Goal: Information Seeking & Learning: Learn about a topic

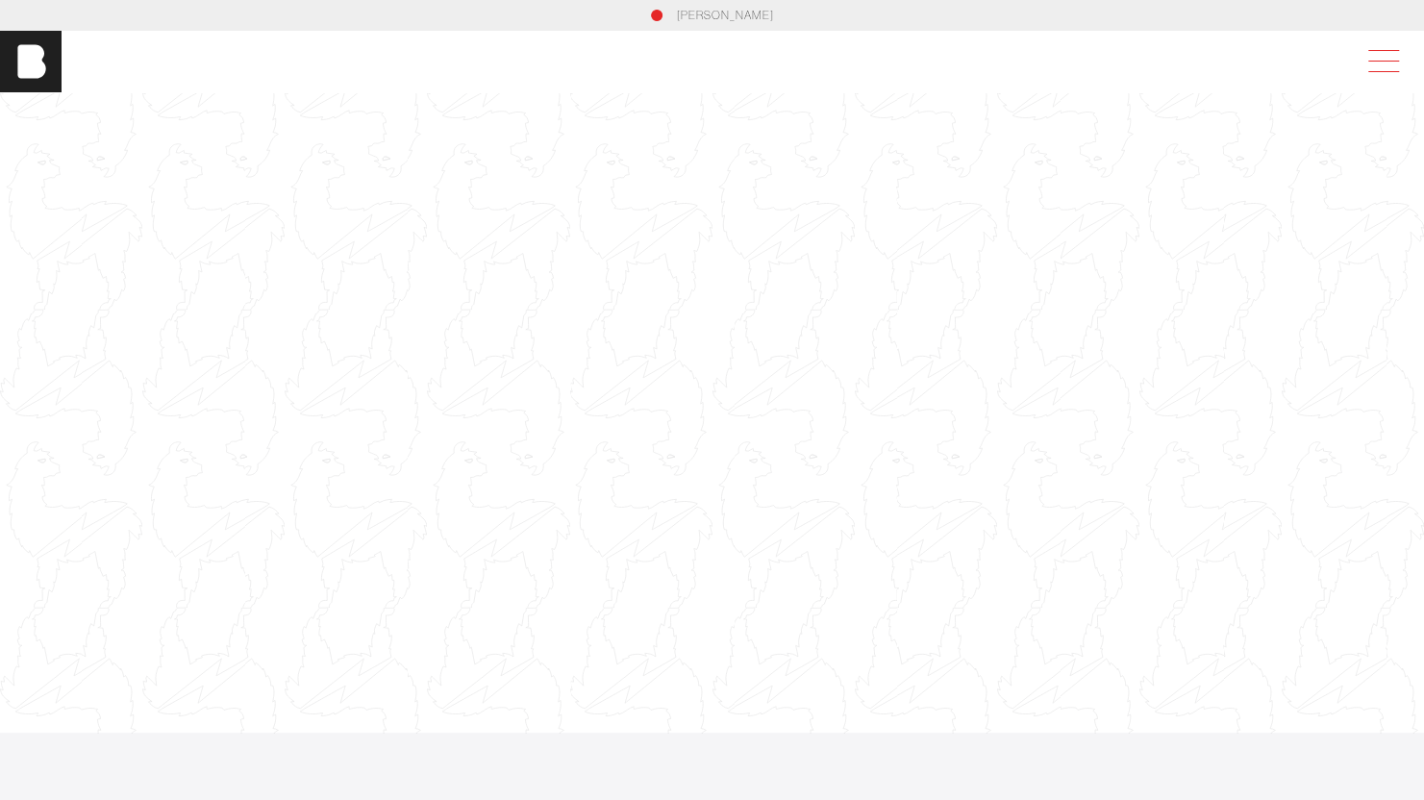
click at [1396, 69] on span at bounding box center [1380, 61] width 44 height 35
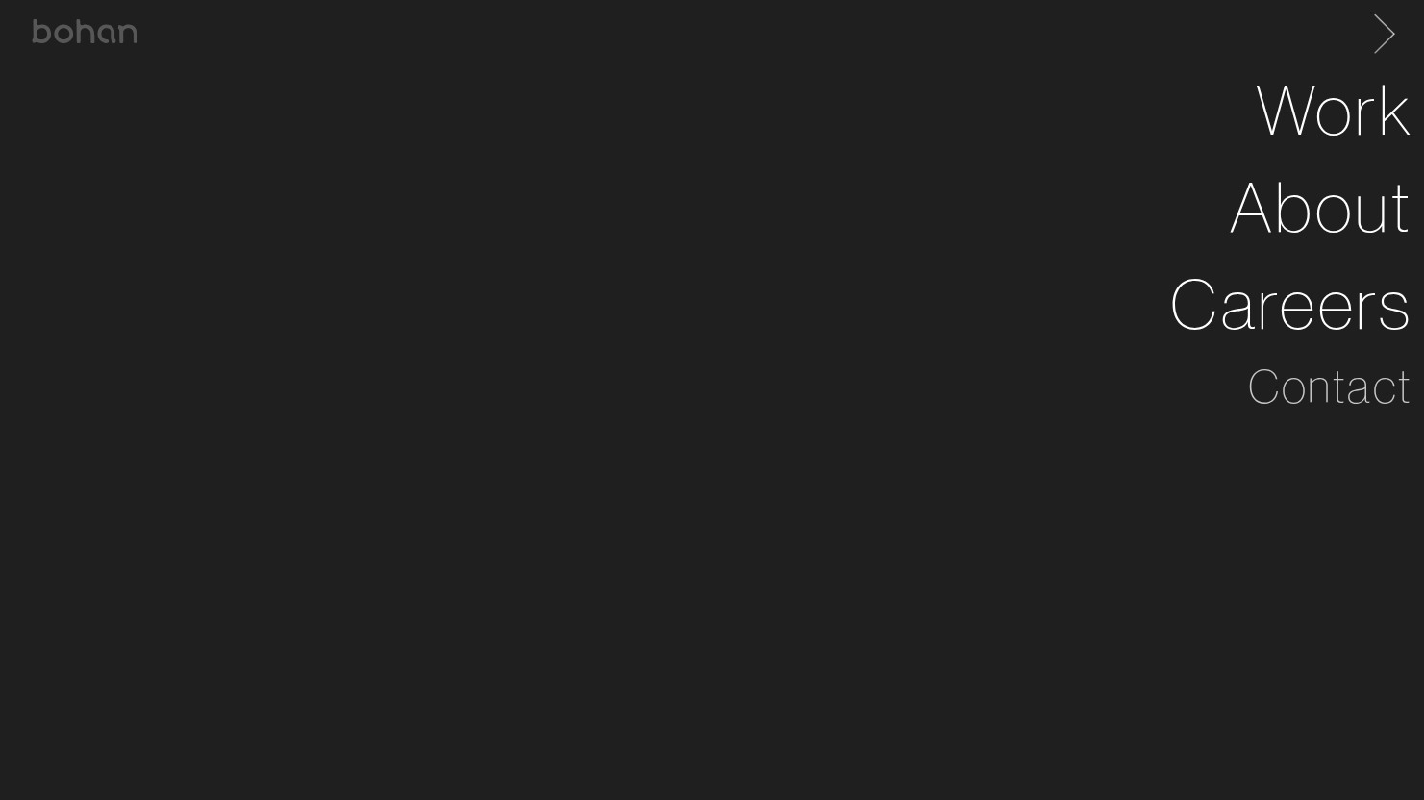
click at [1399, 22] on span at bounding box center [1379, 30] width 39 height 31
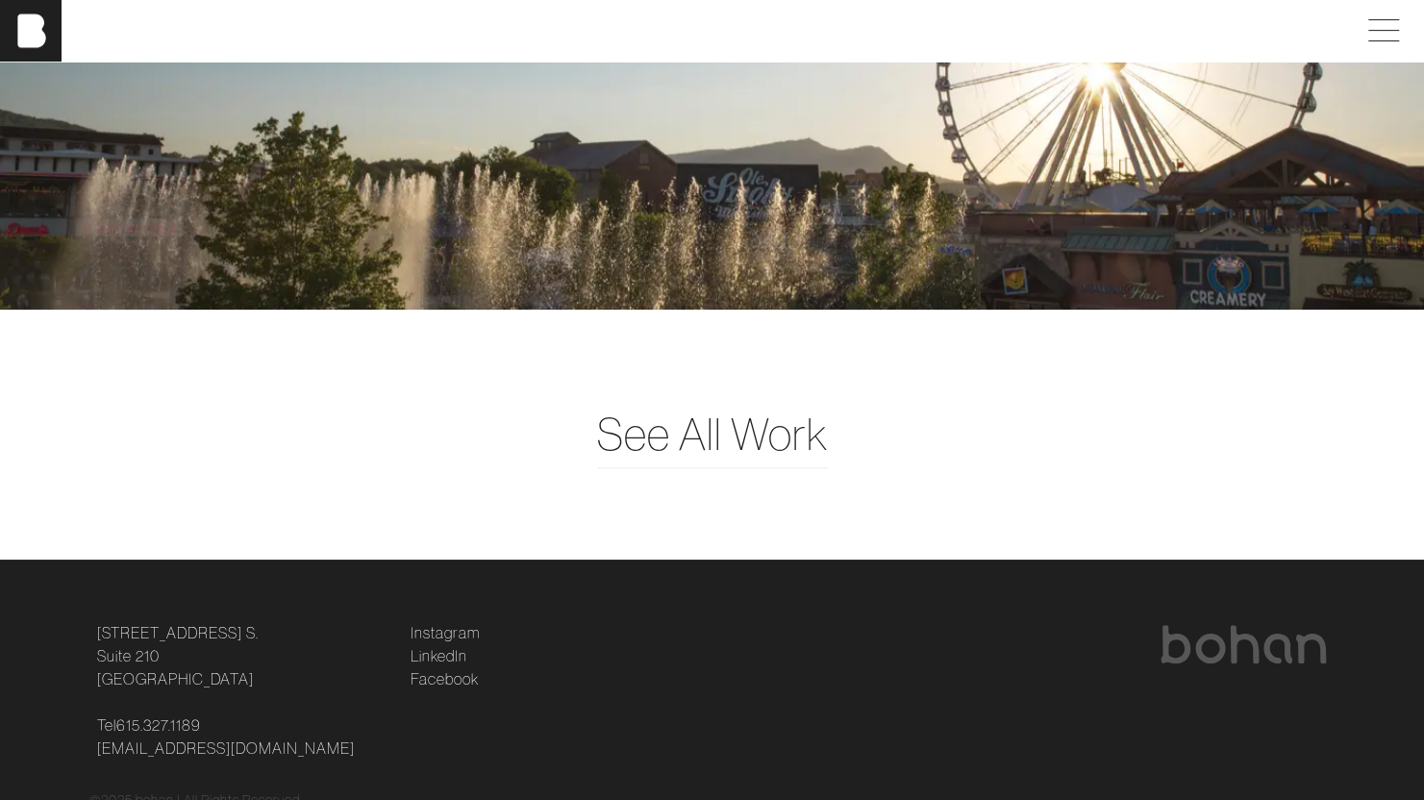
scroll to position [4928, 0]
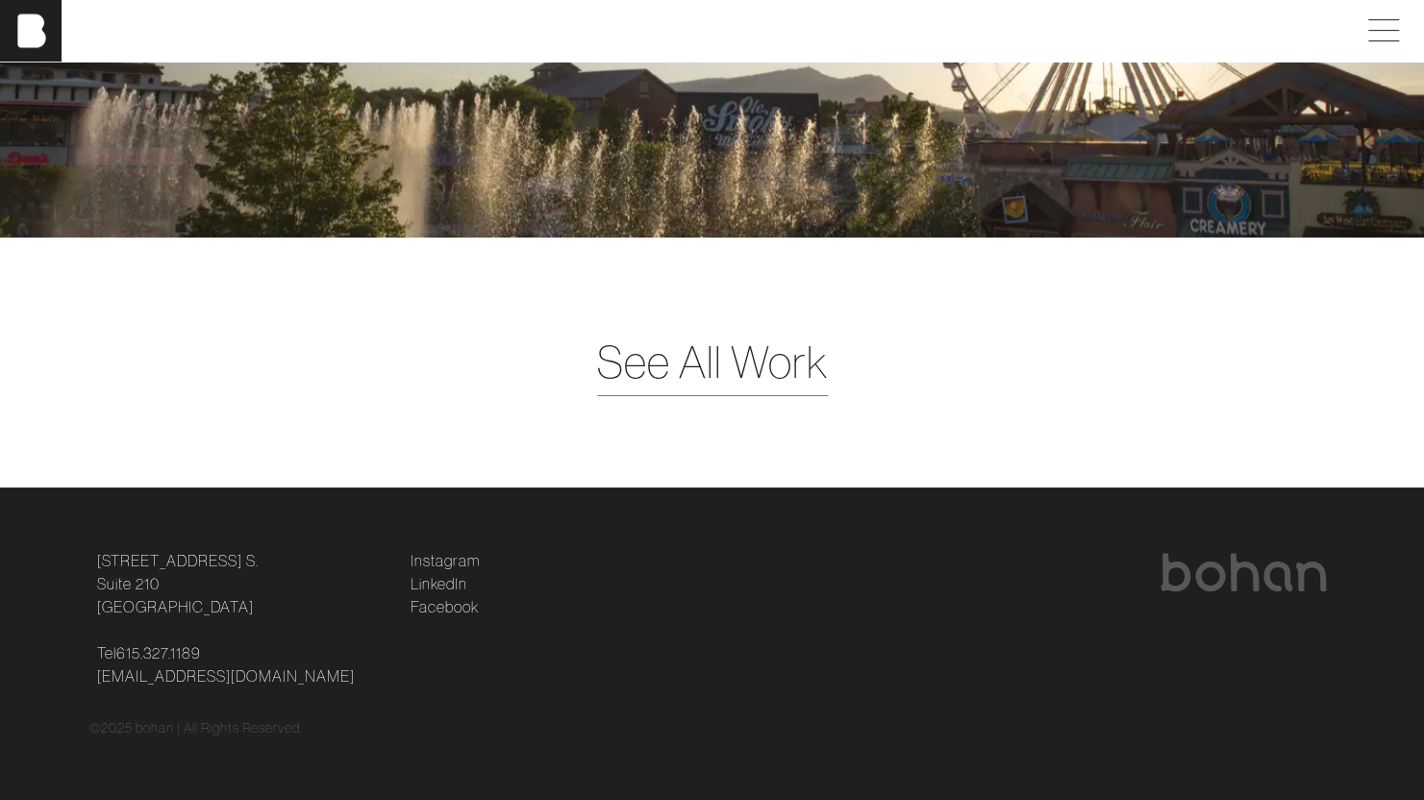
click at [667, 380] on span "See All Work" at bounding box center [712, 362] width 231 height 66
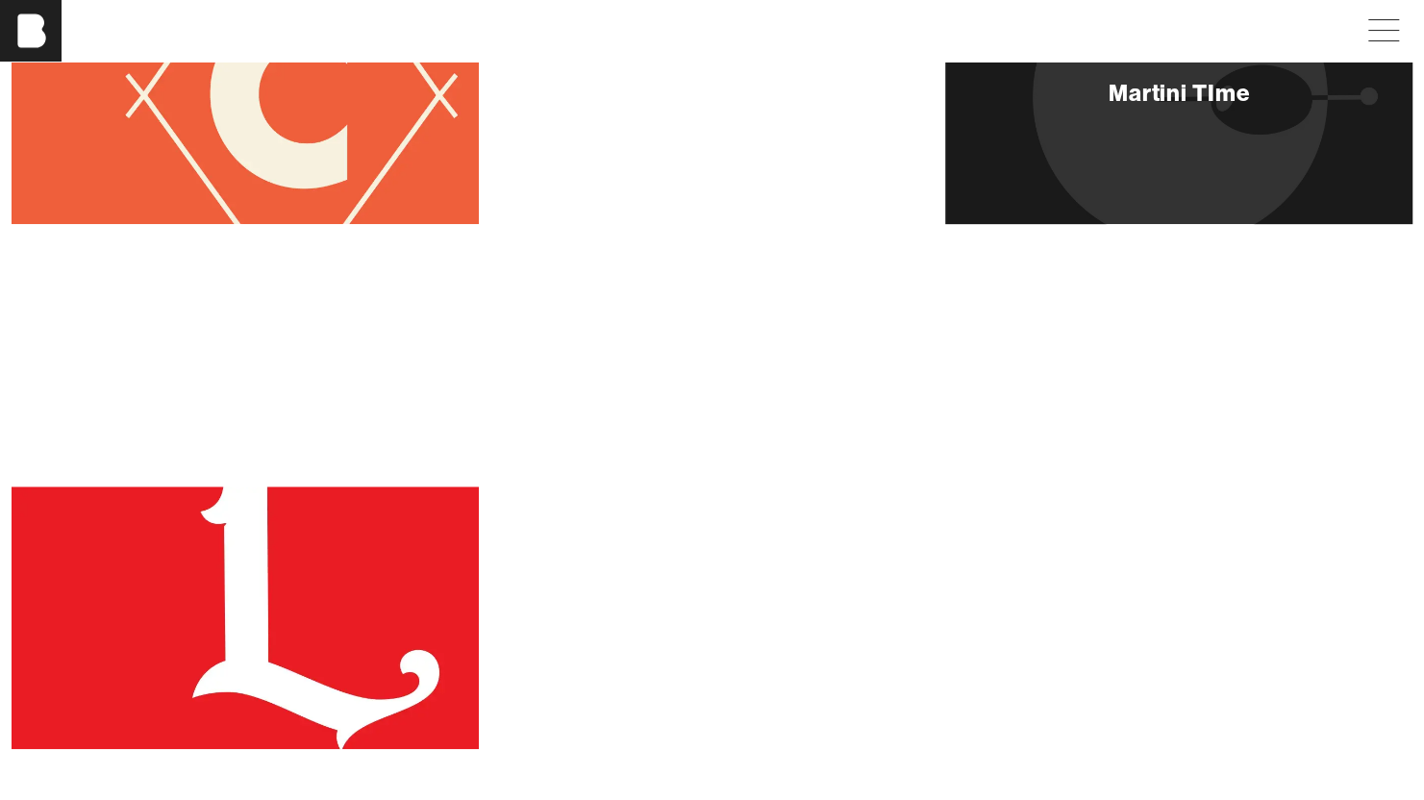
scroll to position [354, 11]
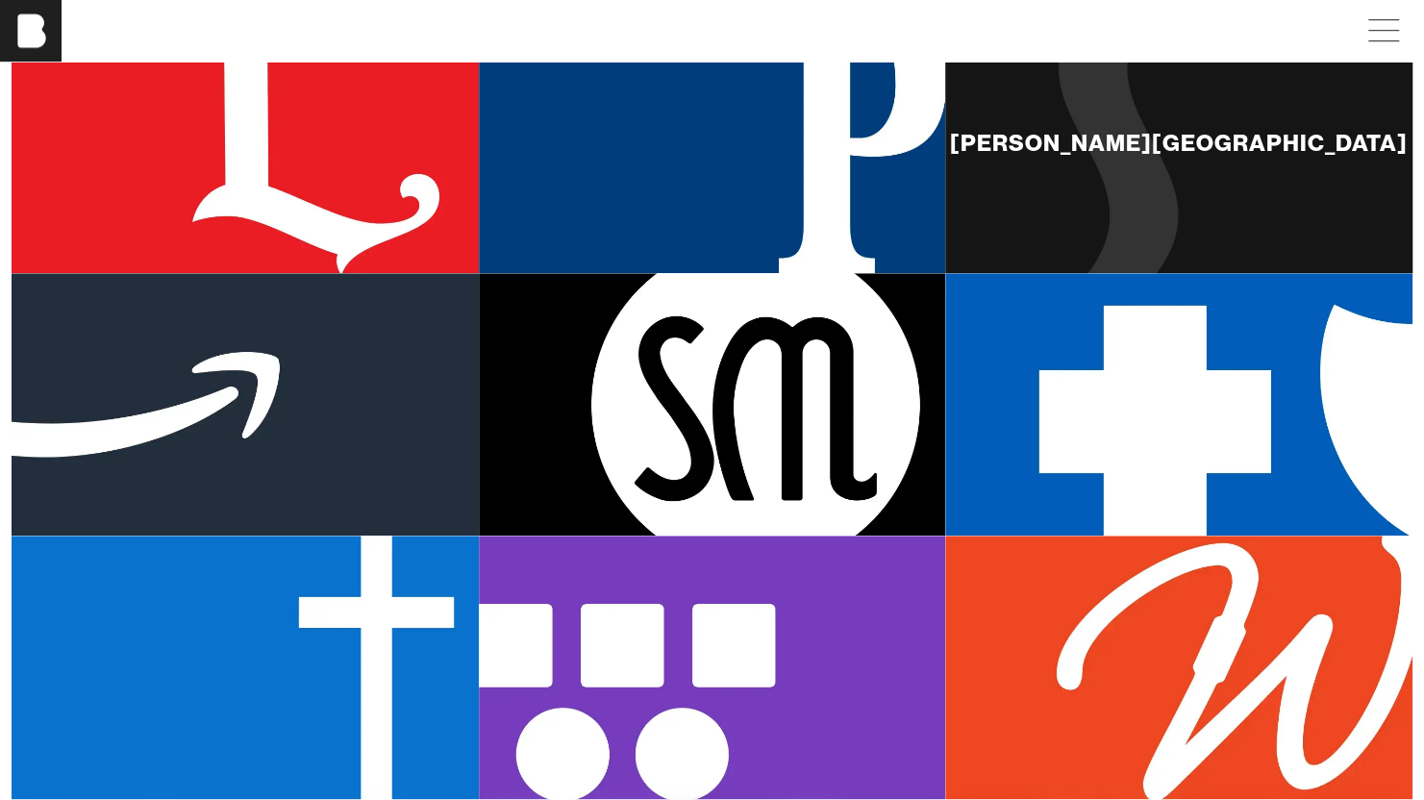
click at [1079, 207] on div "[PERSON_NAME][GEOGRAPHIC_DATA]" at bounding box center [1178, 142] width 467 height 262
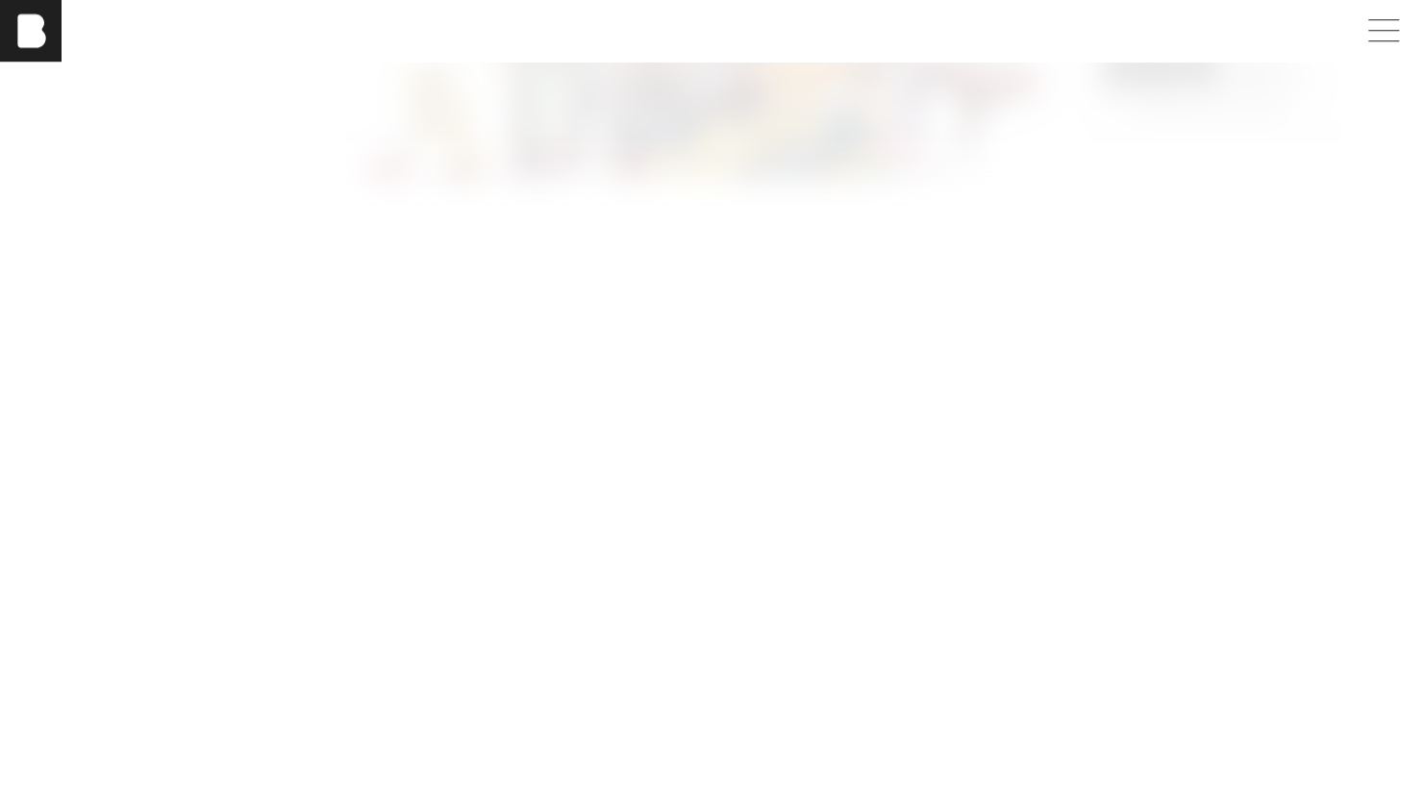
scroll to position [5384, 14]
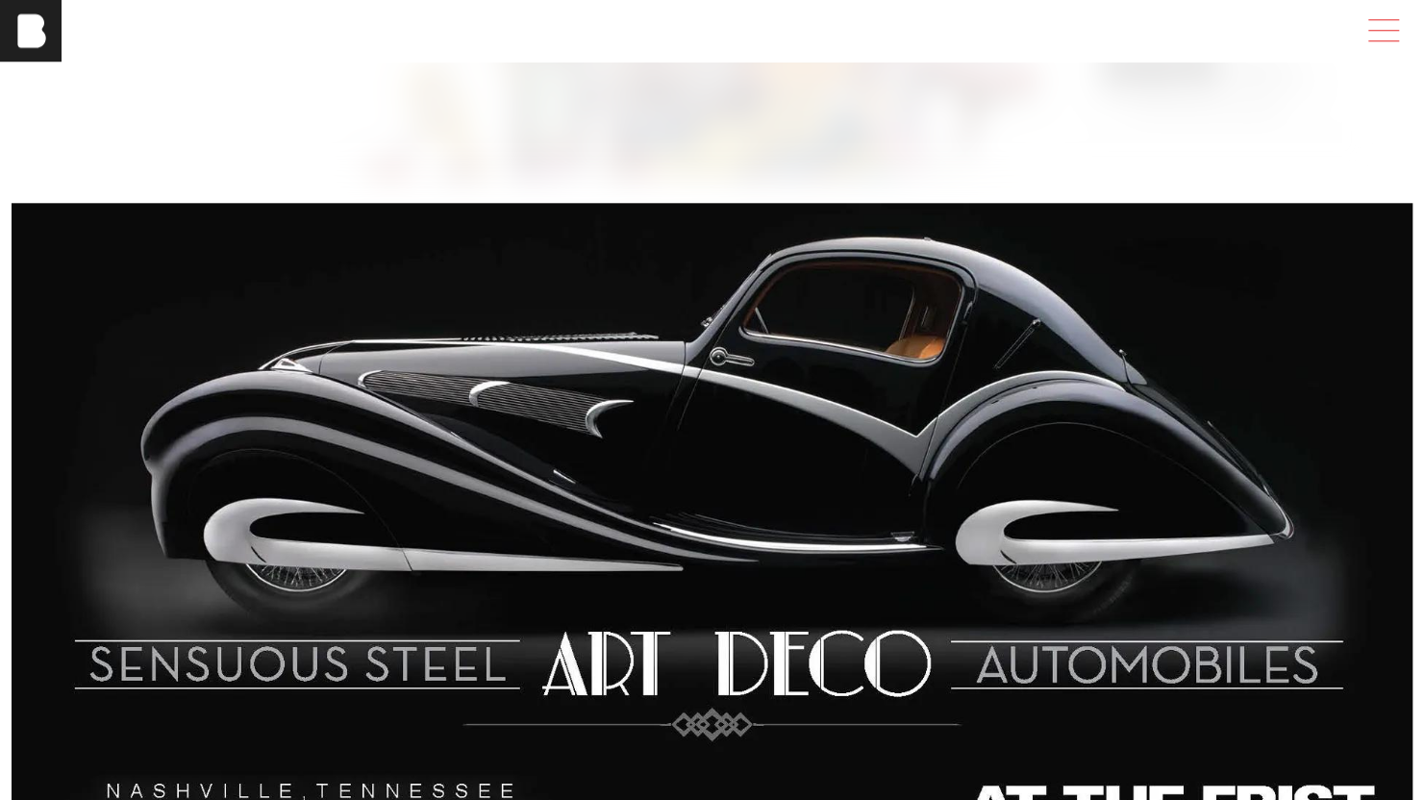
click at [1384, 31] on span at bounding box center [1380, 30] width 44 height 35
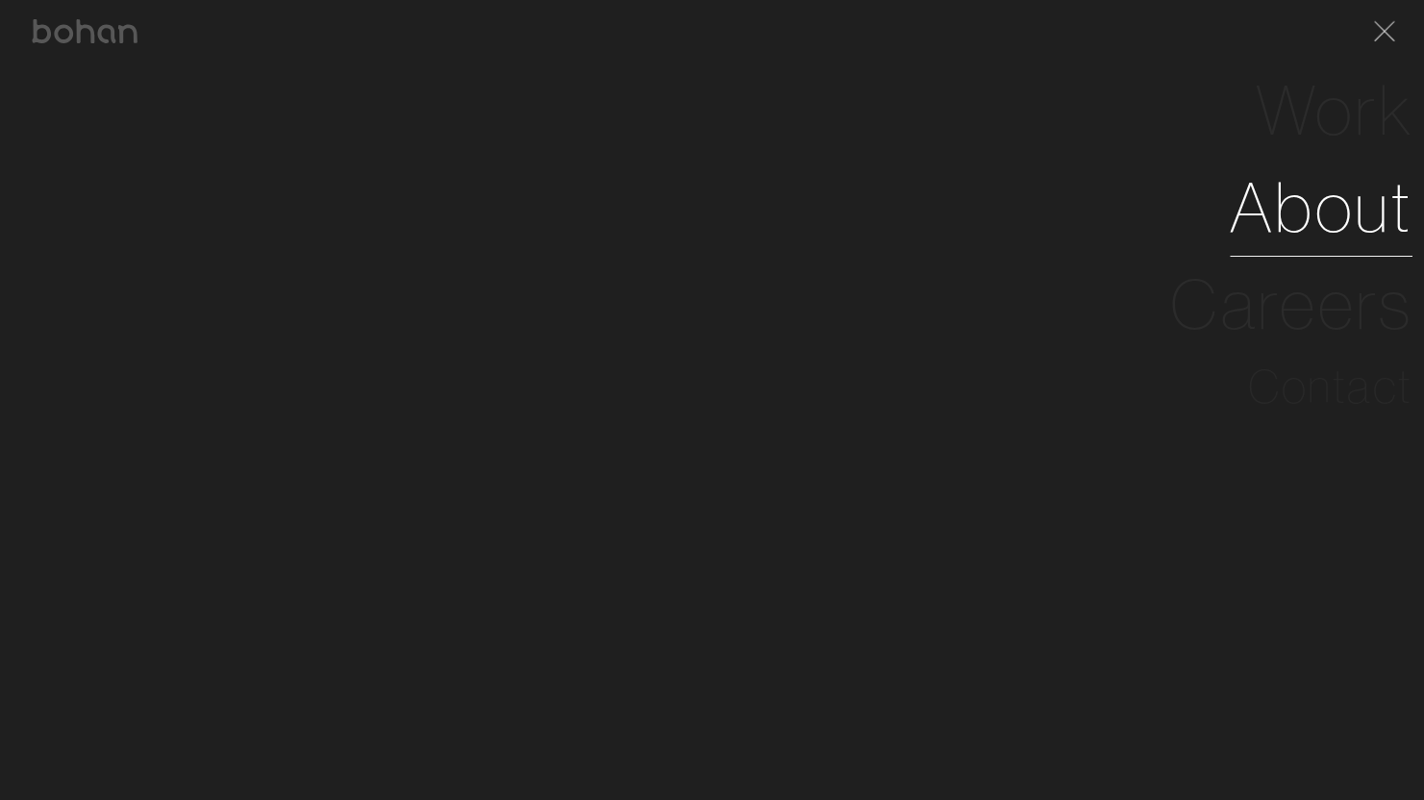
click at [1349, 208] on link "About" at bounding box center [1321, 207] width 183 height 97
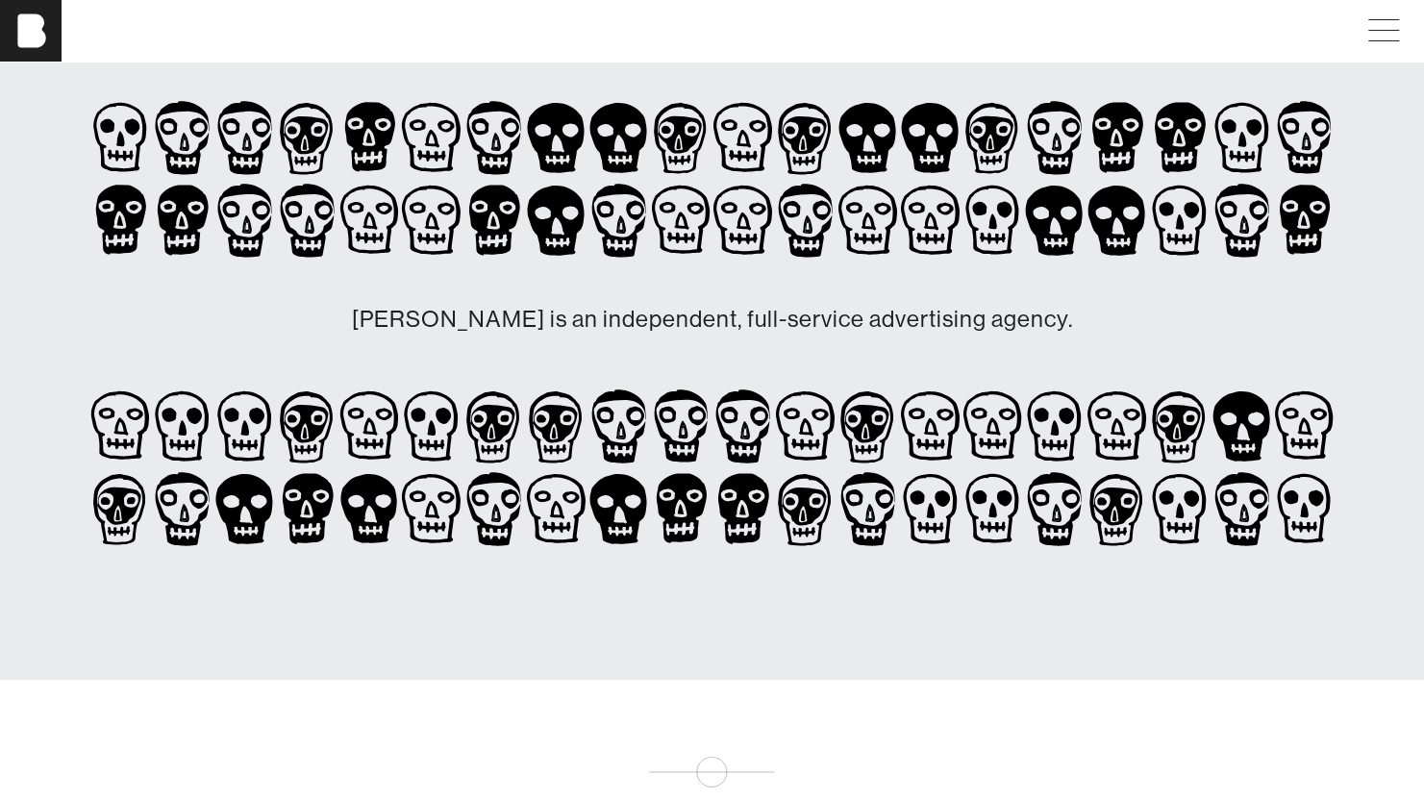
scroll to position [123, 0]
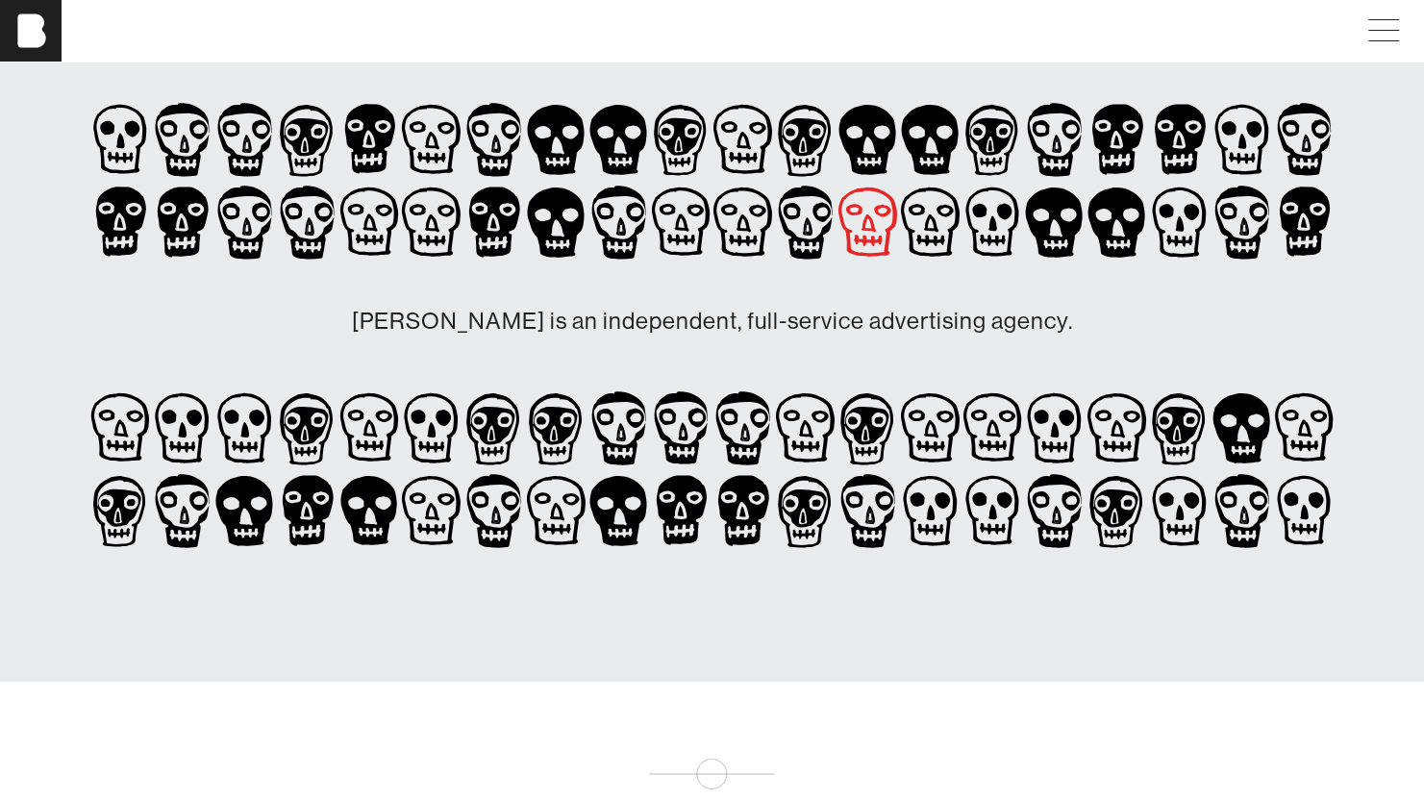
click at [840, 219] on icon at bounding box center [867, 221] width 59 height 69
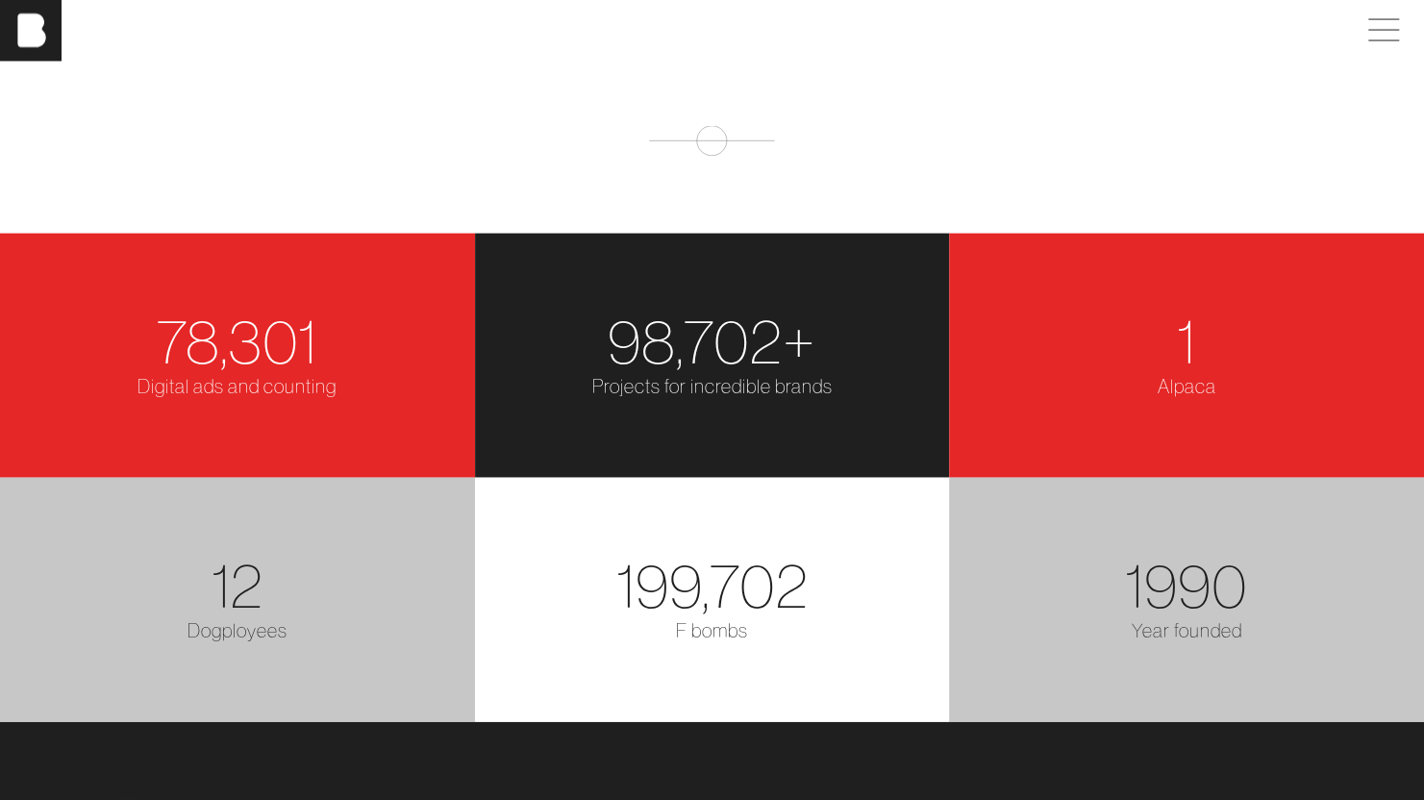
scroll to position [2367, 0]
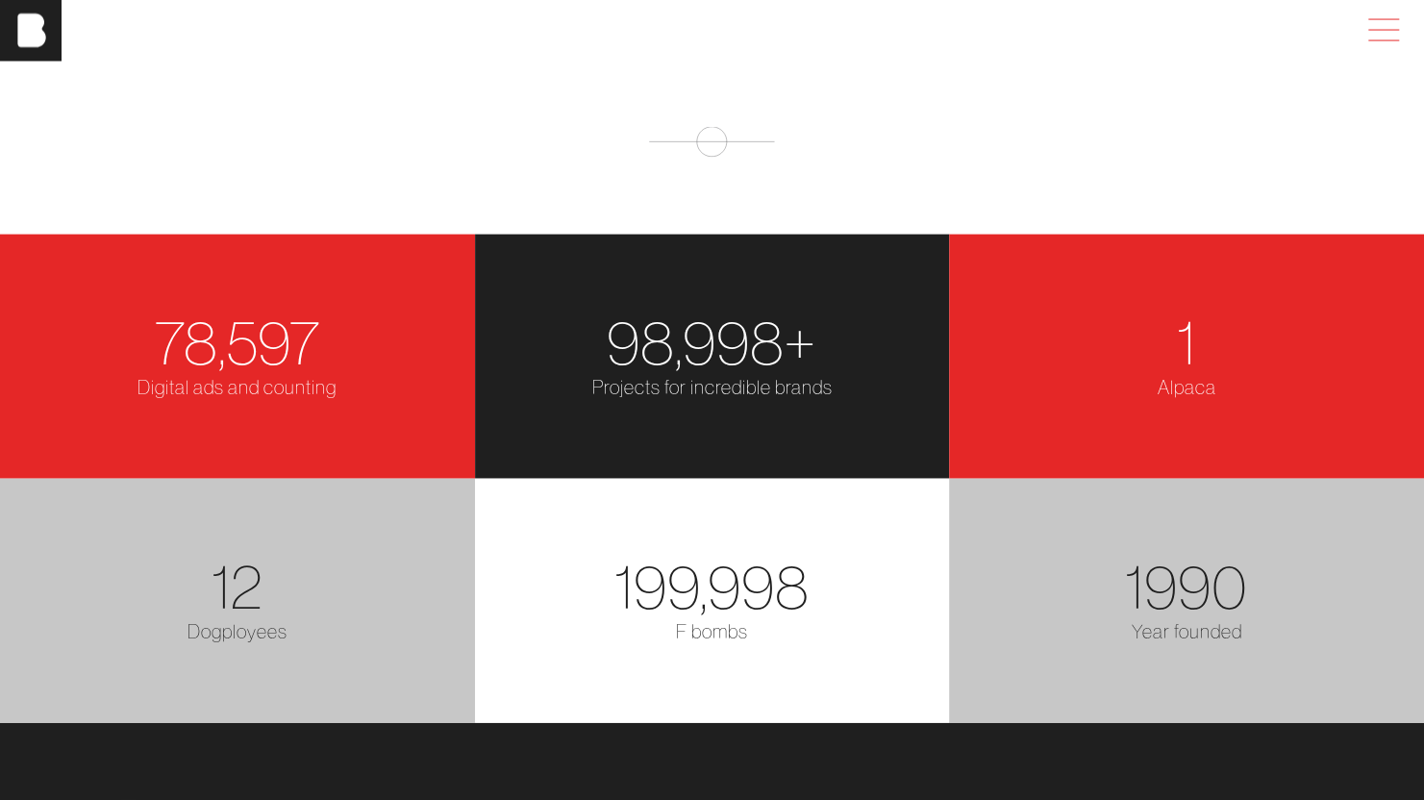
click at [1394, 45] on span at bounding box center [1380, 30] width 44 height 35
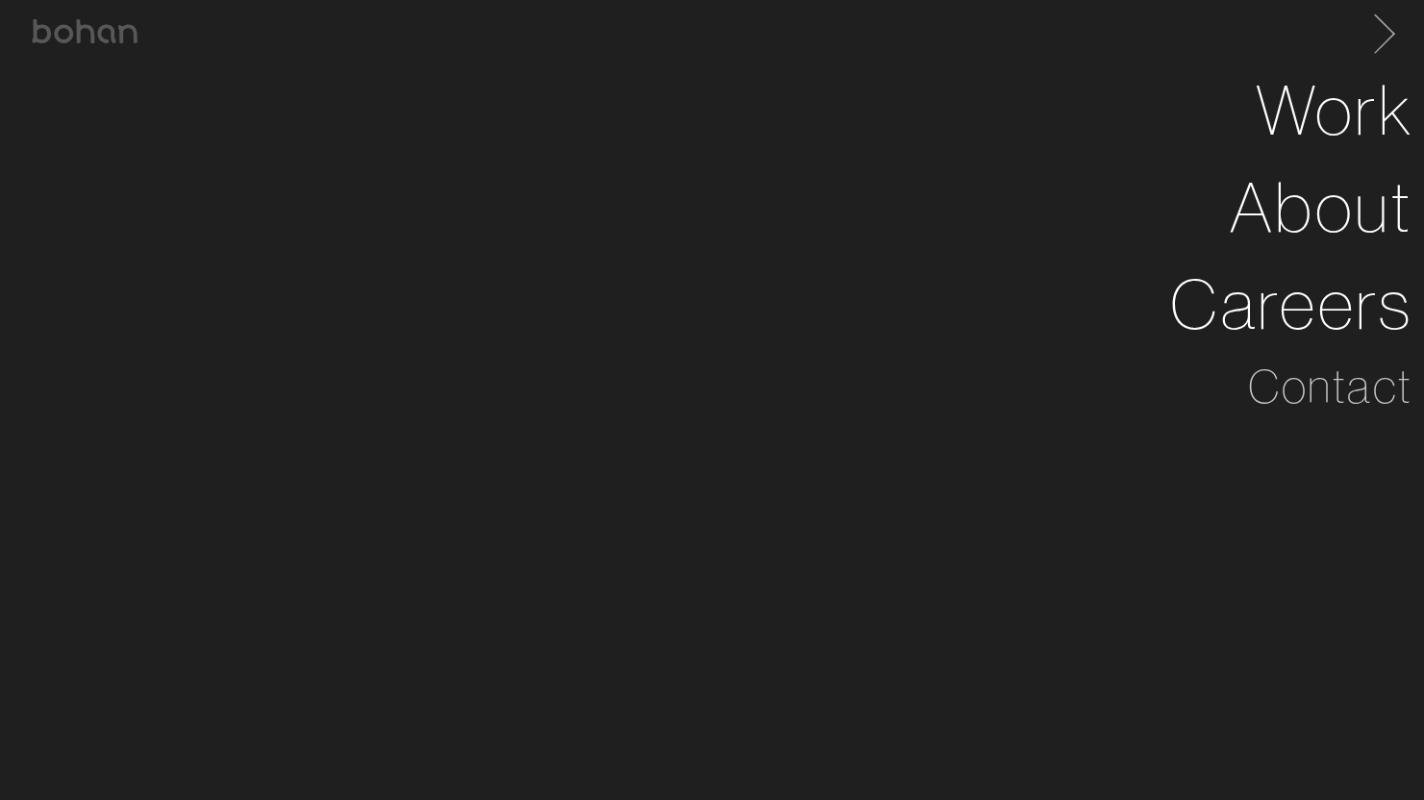
click at [1400, 19] on span at bounding box center [1379, 30] width 39 height 31
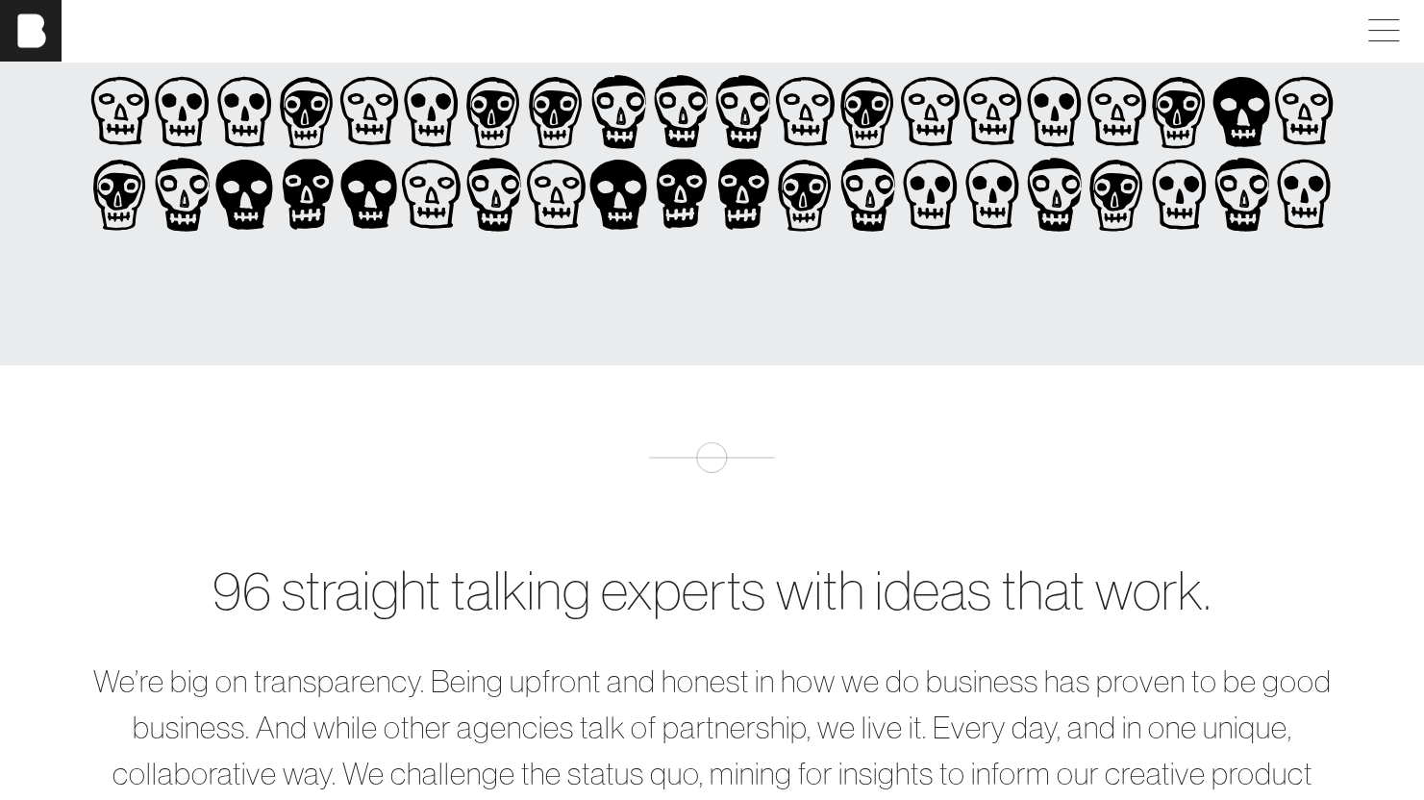
scroll to position [0, 14]
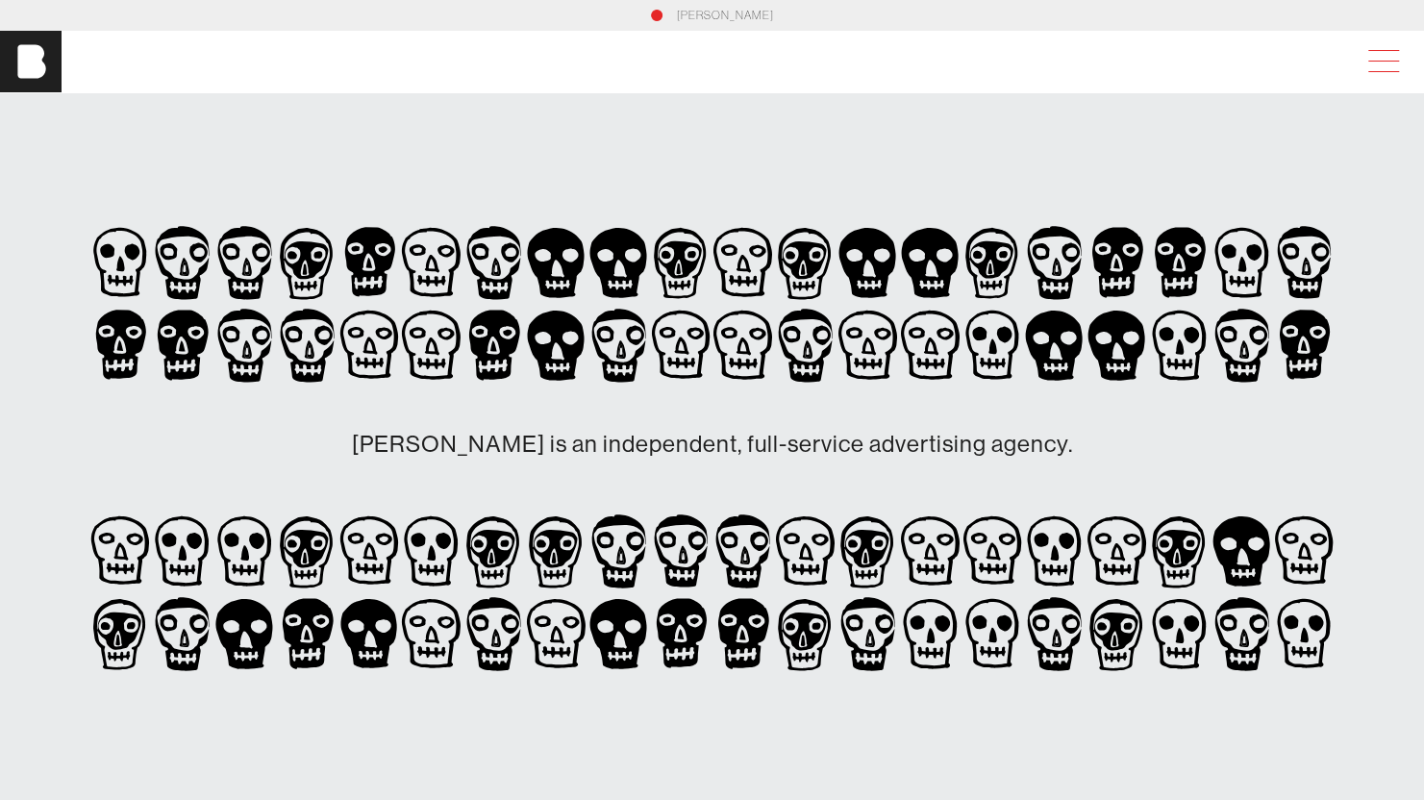
click at [1399, 65] on span at bounding box center [1380, 61] width 44 height 35
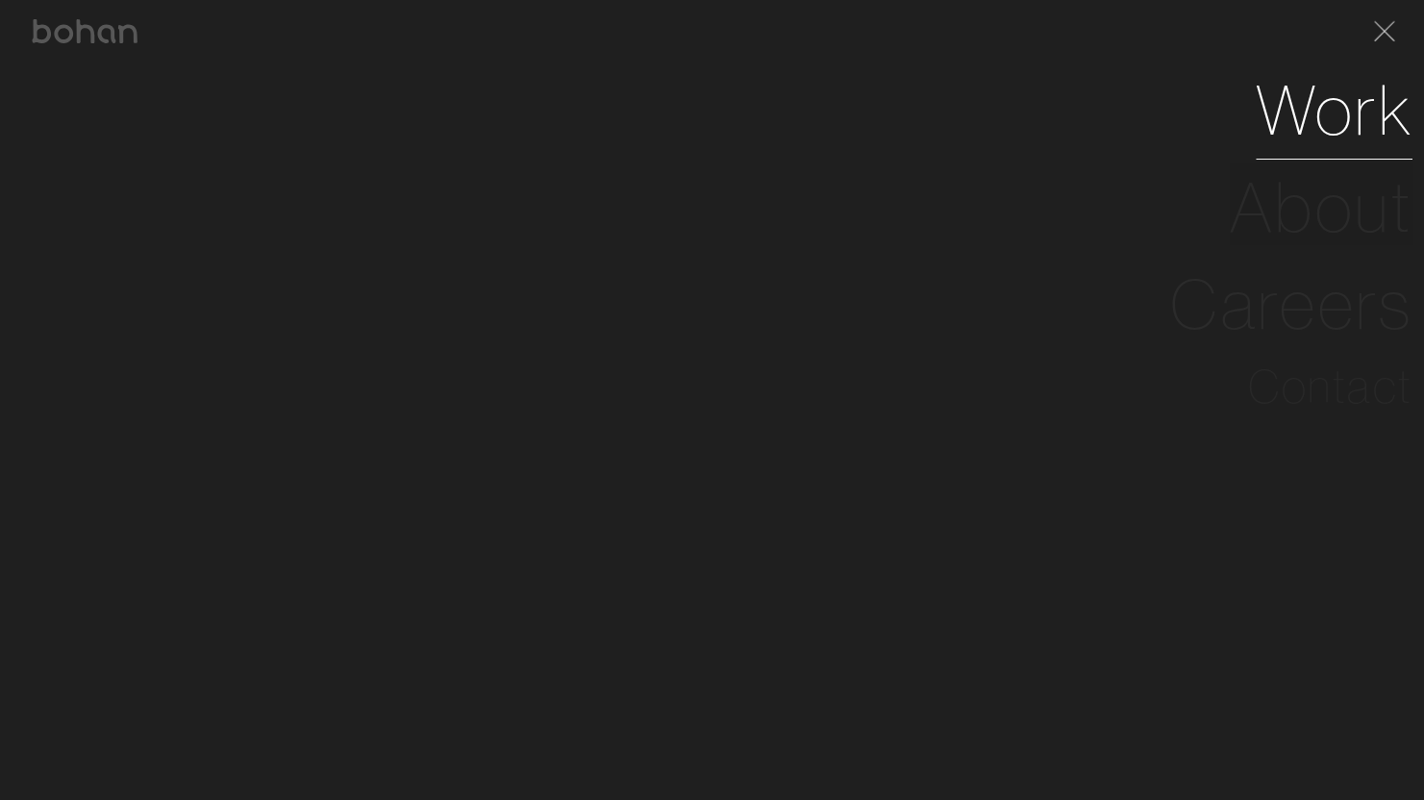
click at [1345, 92] on link "Work" at bounding box center [1334, 110] width 157 height 97
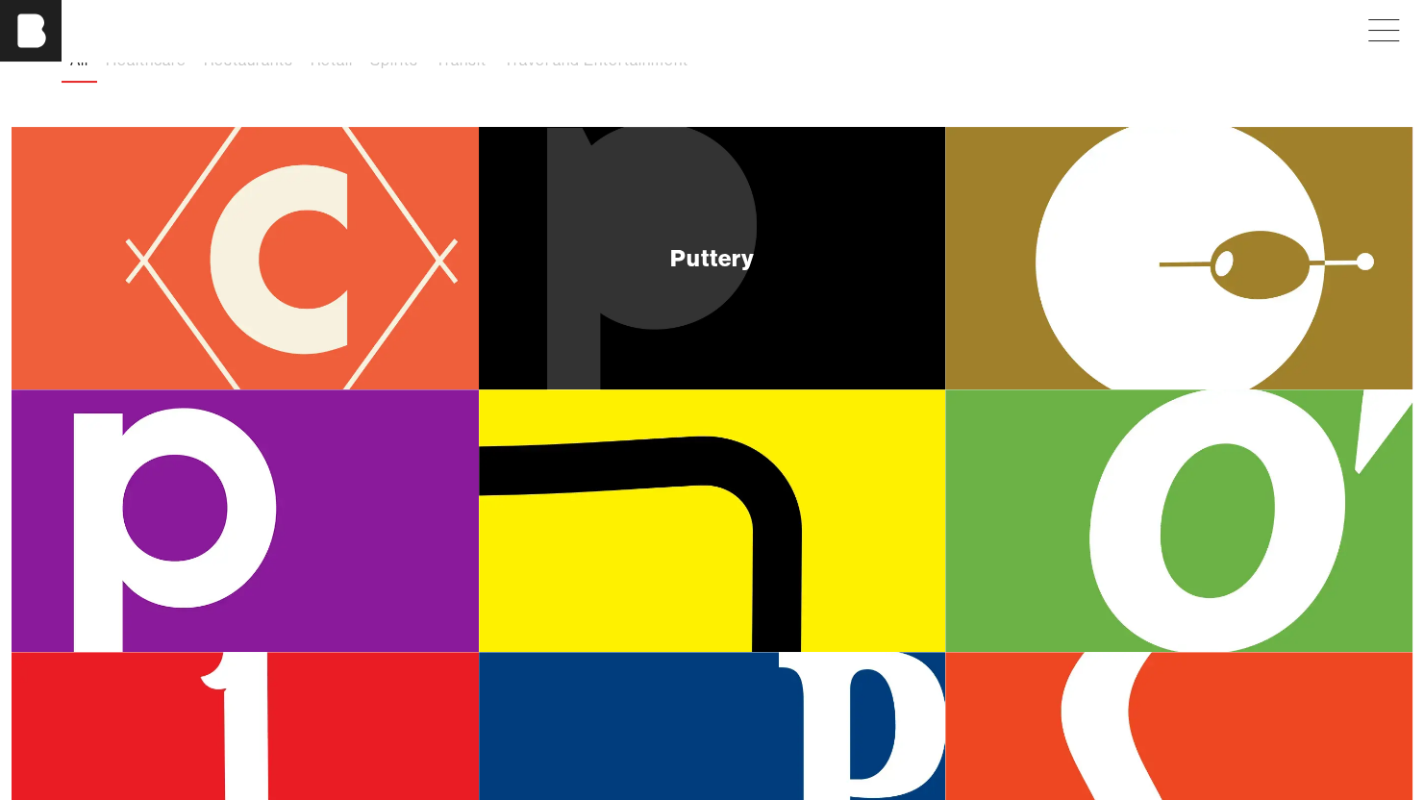
scroll to position [0, 14]
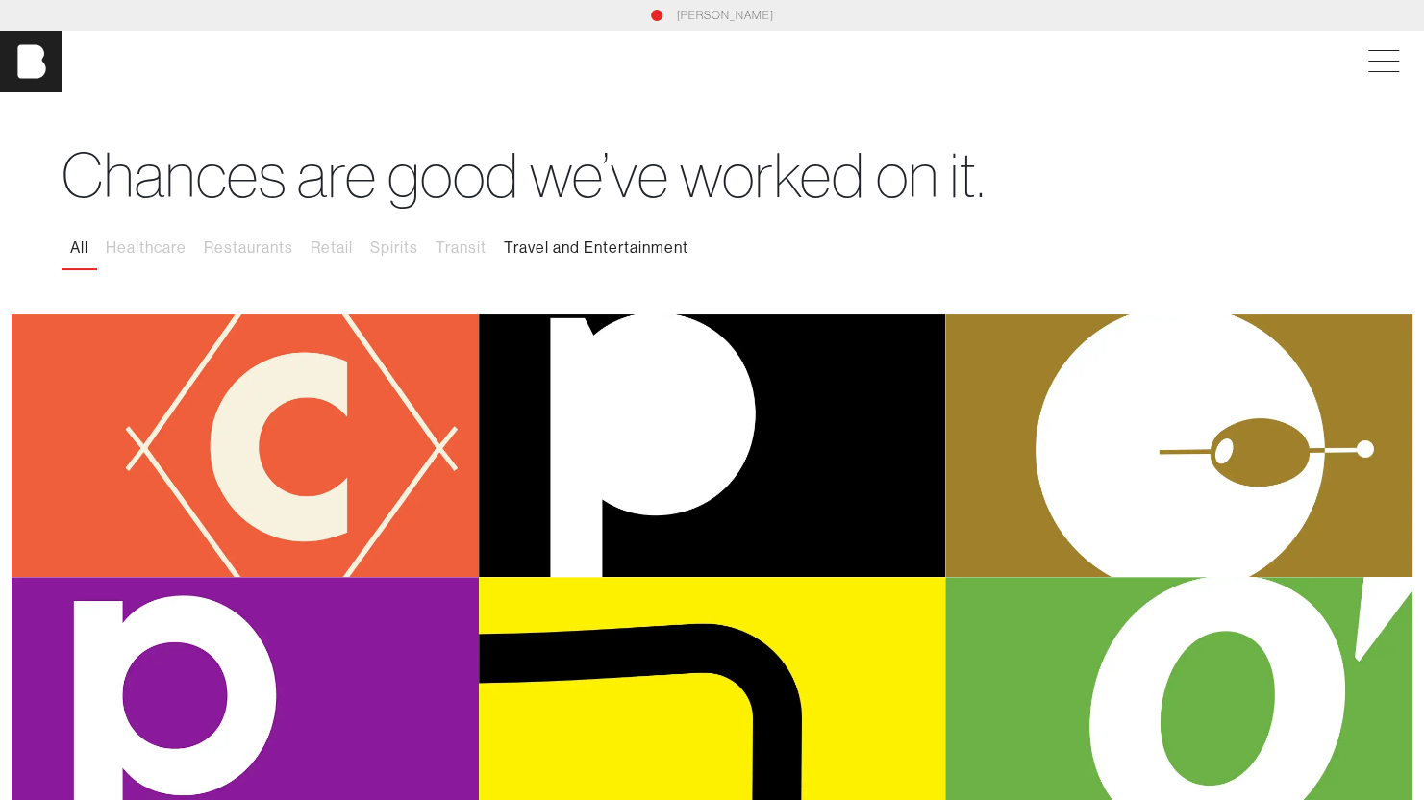
click at [595, 252] on button "Travel and Entertainment" at bounding box center [596, 248] width 202 height 40
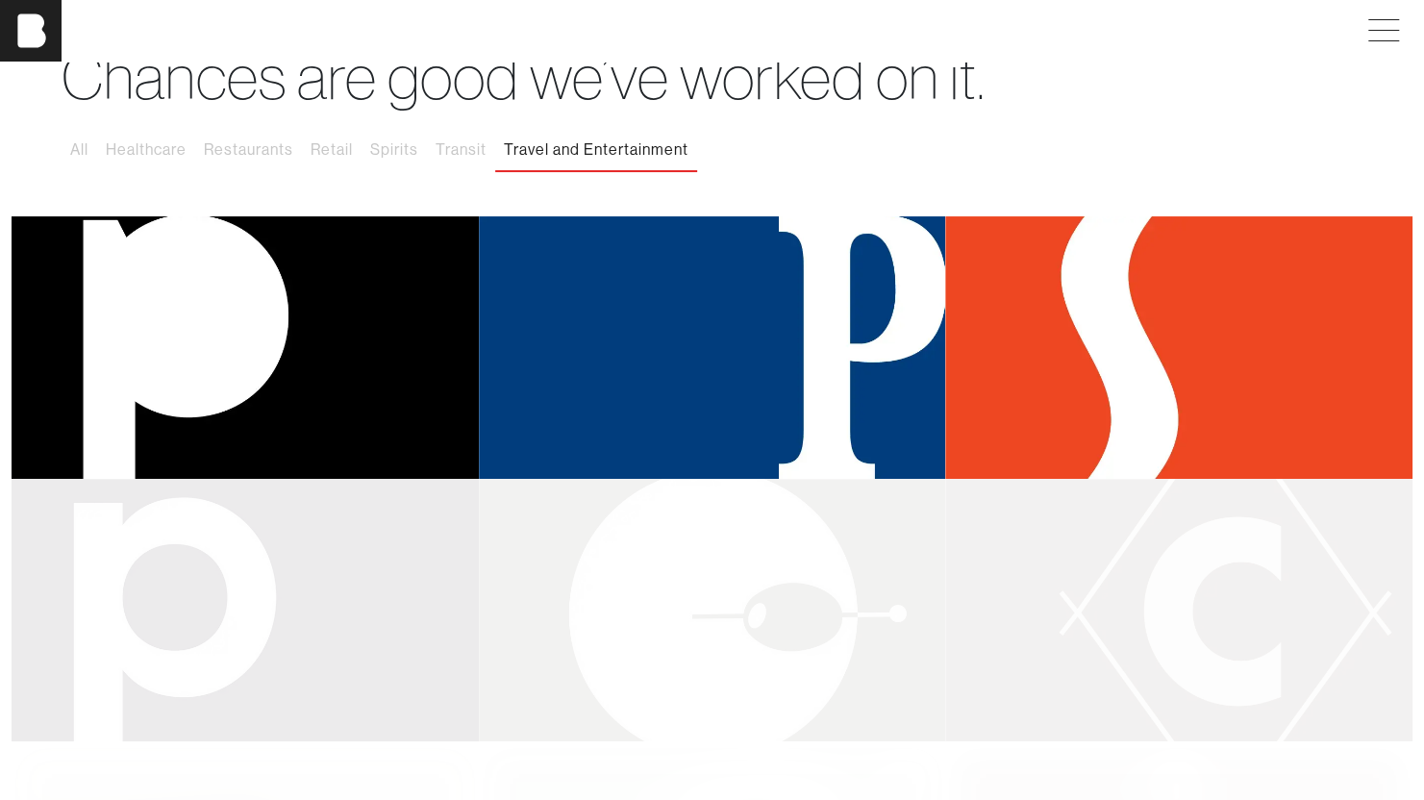
scroll to position [0, 14]
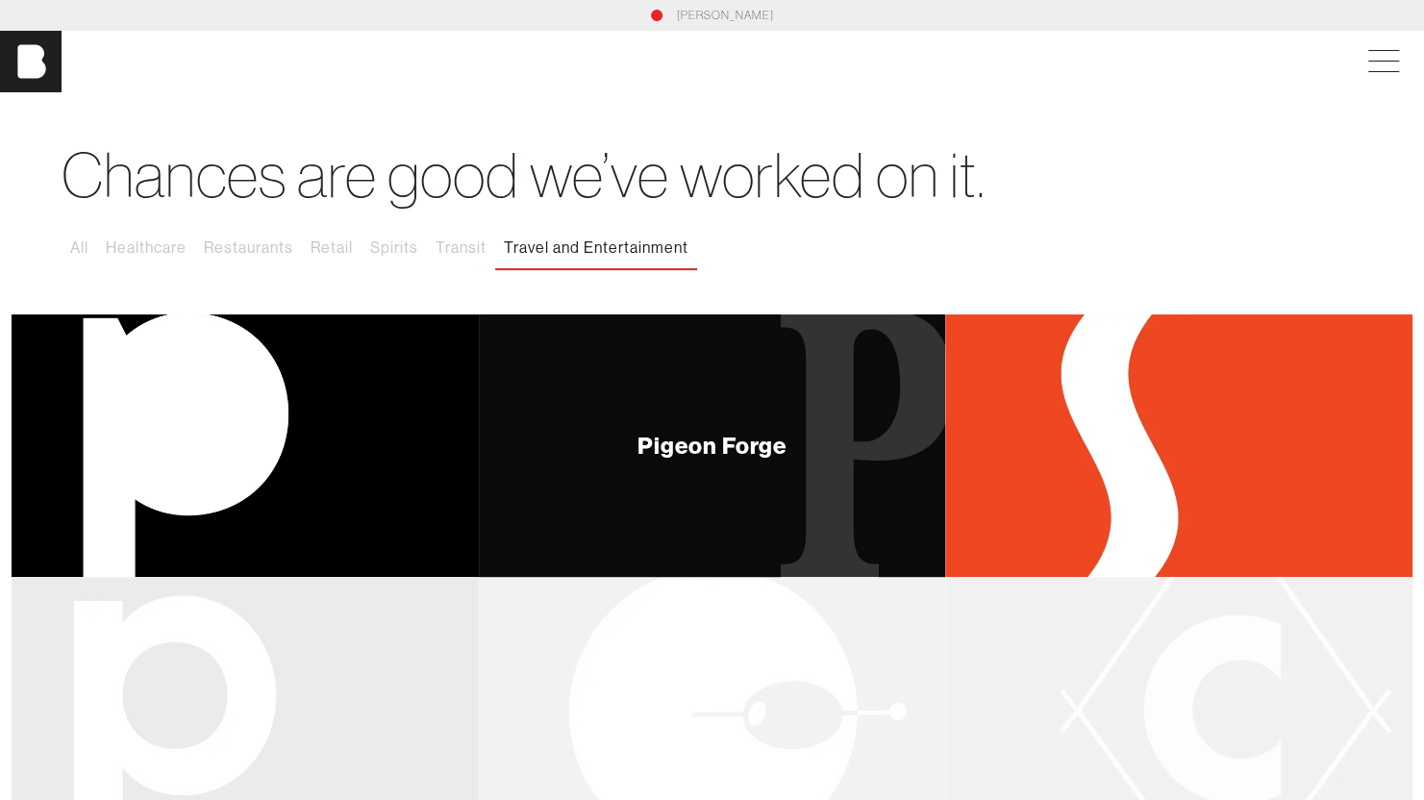
click at [805, 423] on div "Pigeon Forge" at bounding box center [712, 445] width 467 height 262
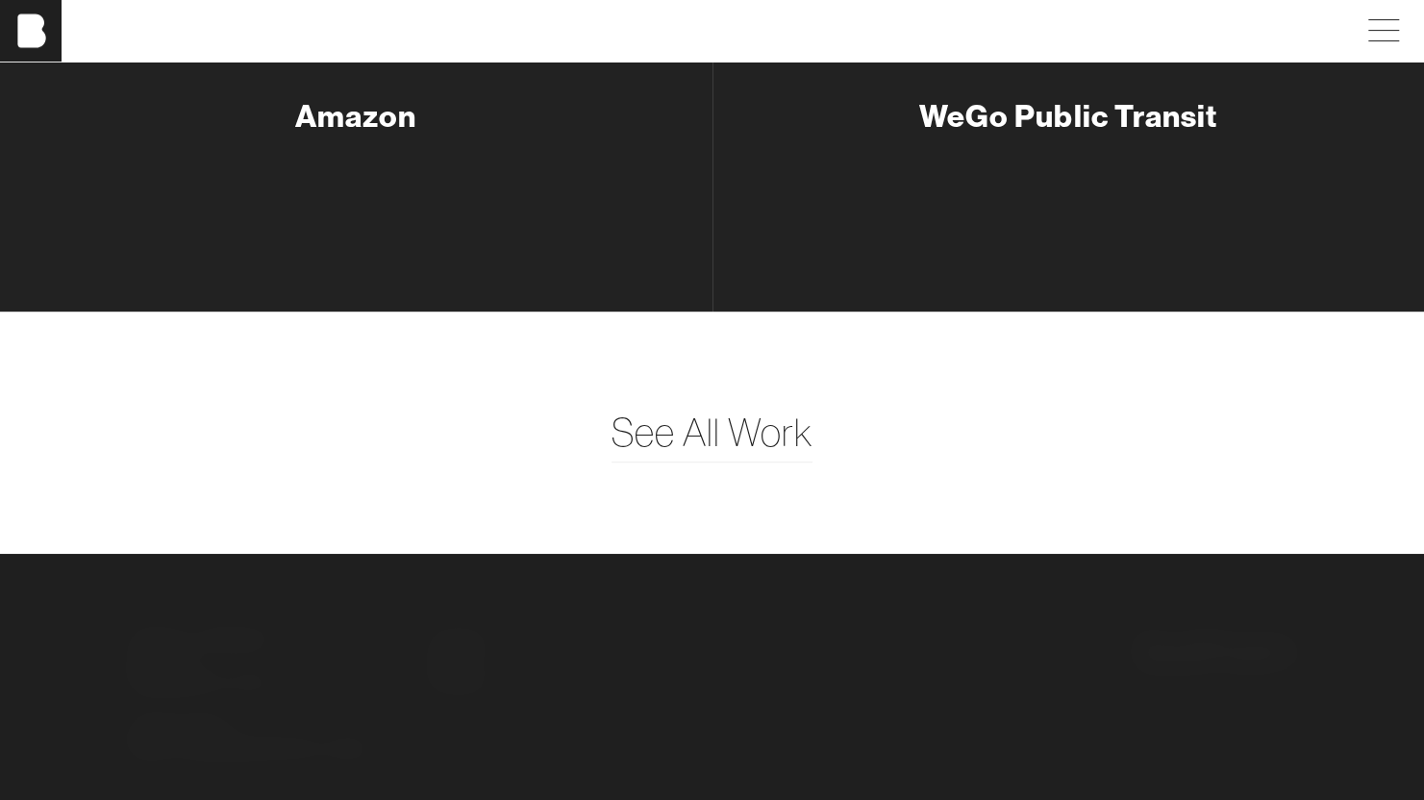
scroll to position [9078, 0]
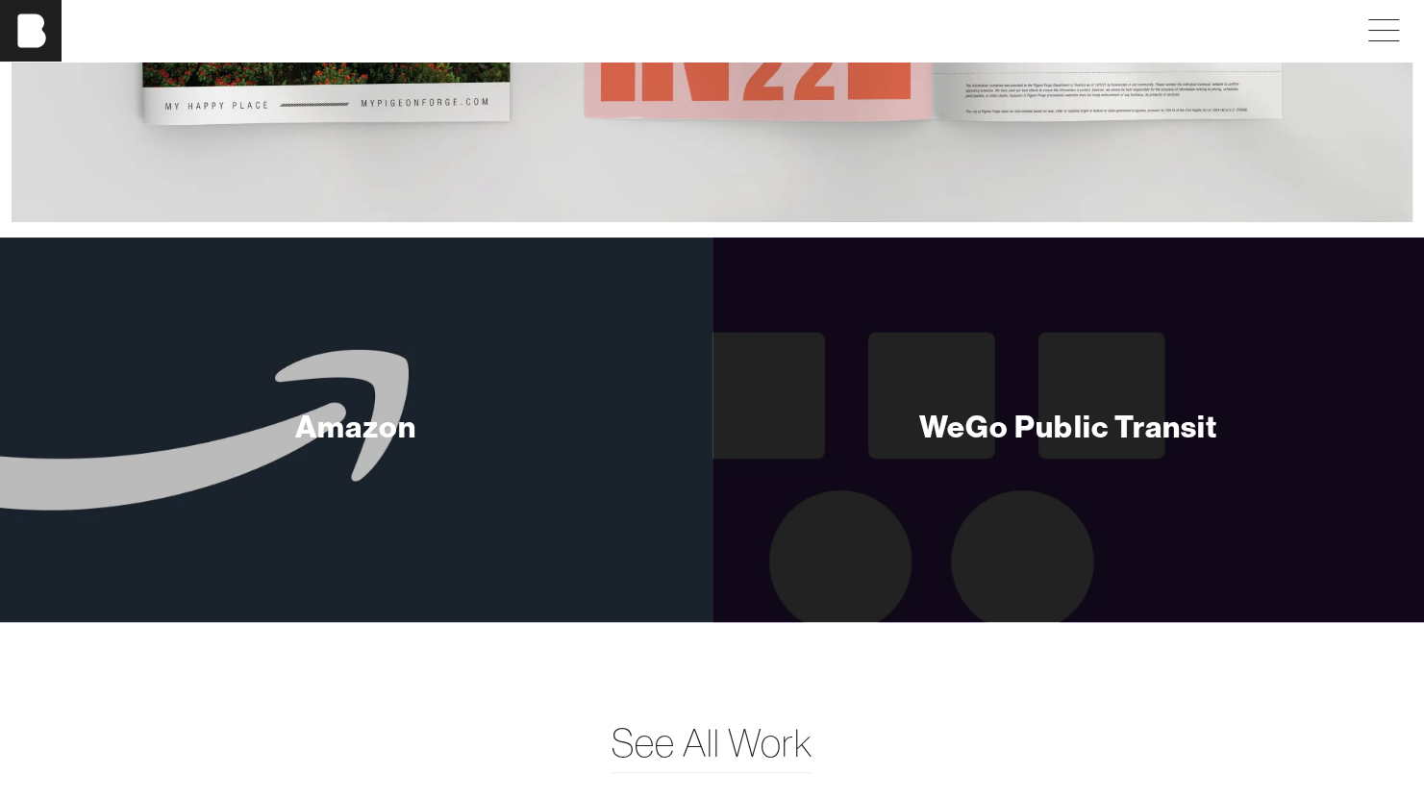
click at [494, 362] on div "Amazon" at bounding box center [356, 429] width 712 height 385
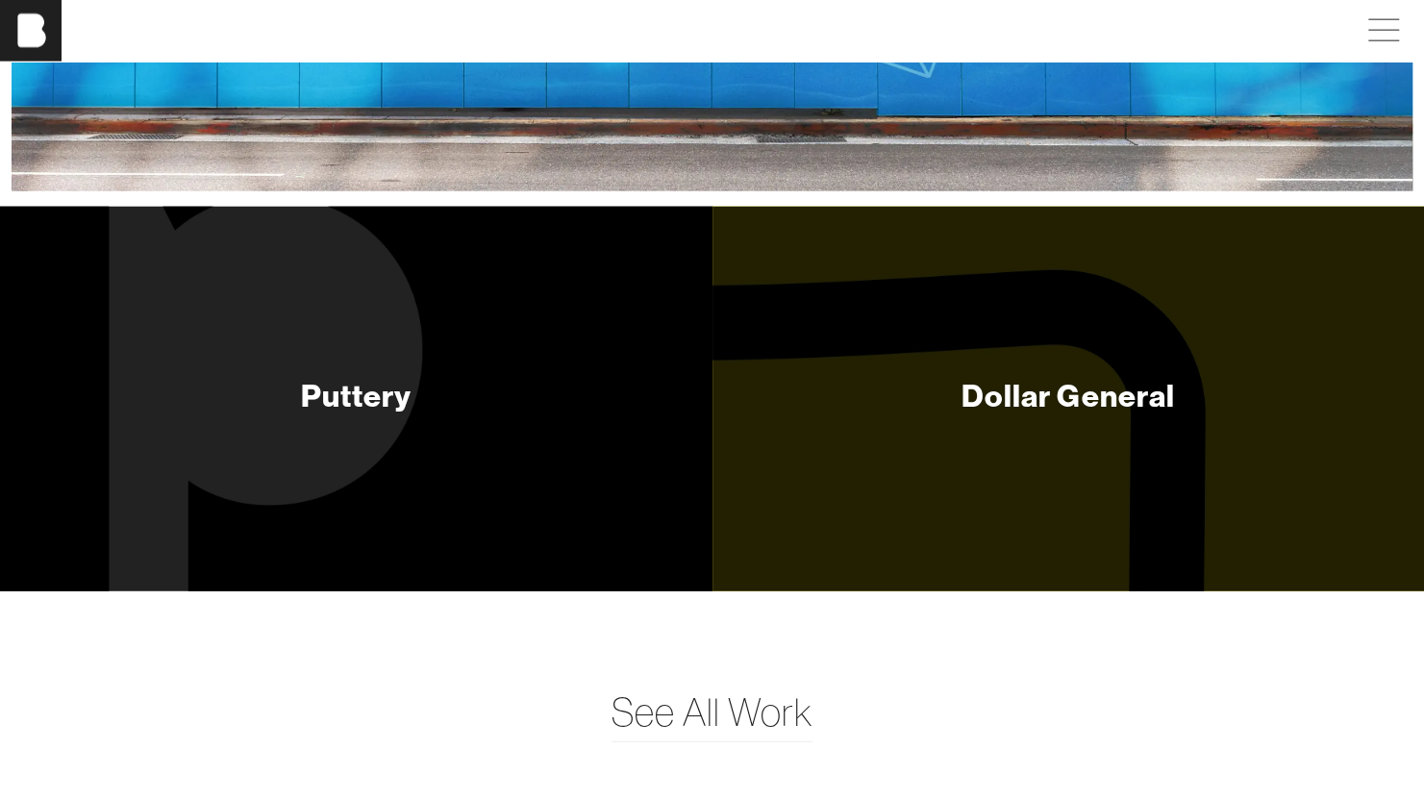
scroll to position [2741, 14]
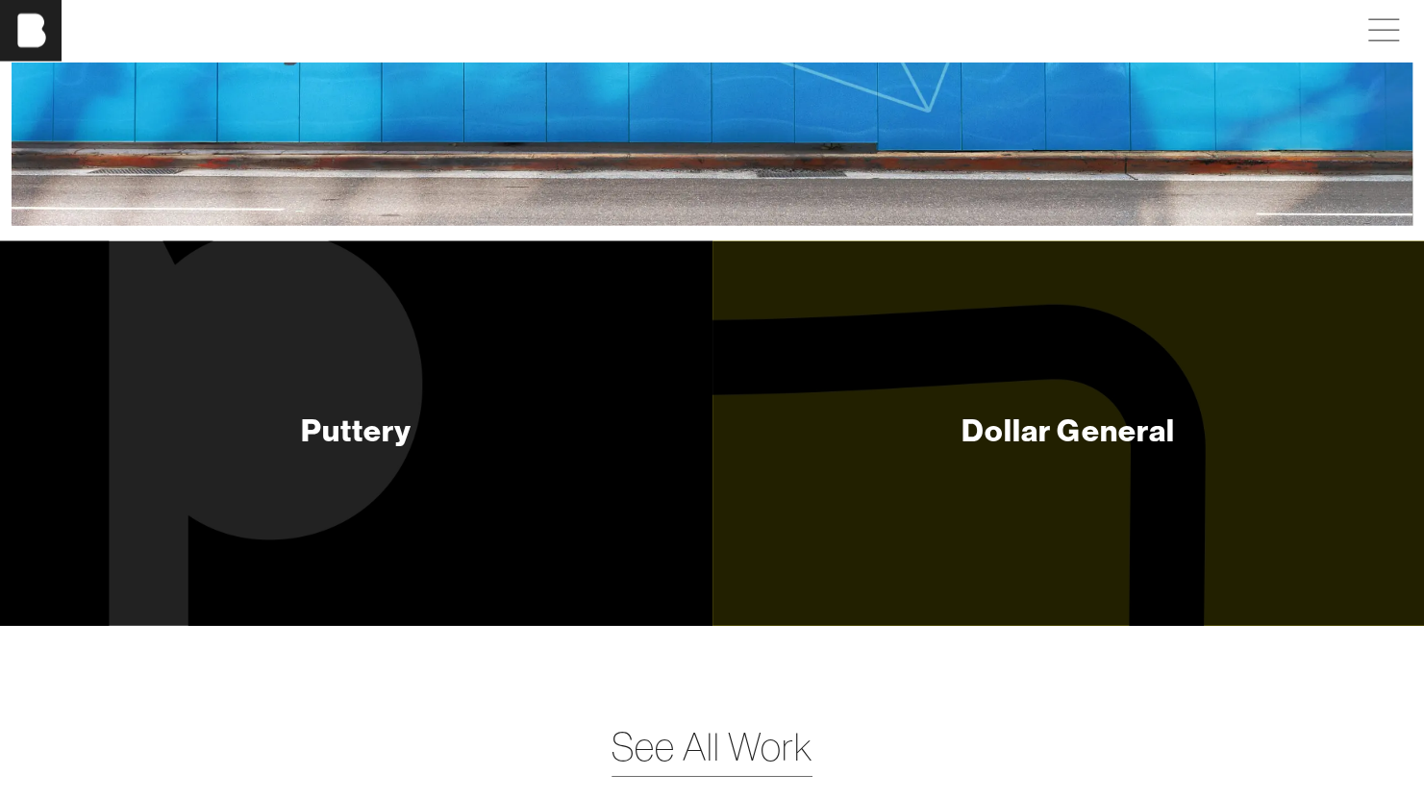
click at [683, 776] on span "See All Work" at bounding box center [711, 747] width 201 height 58
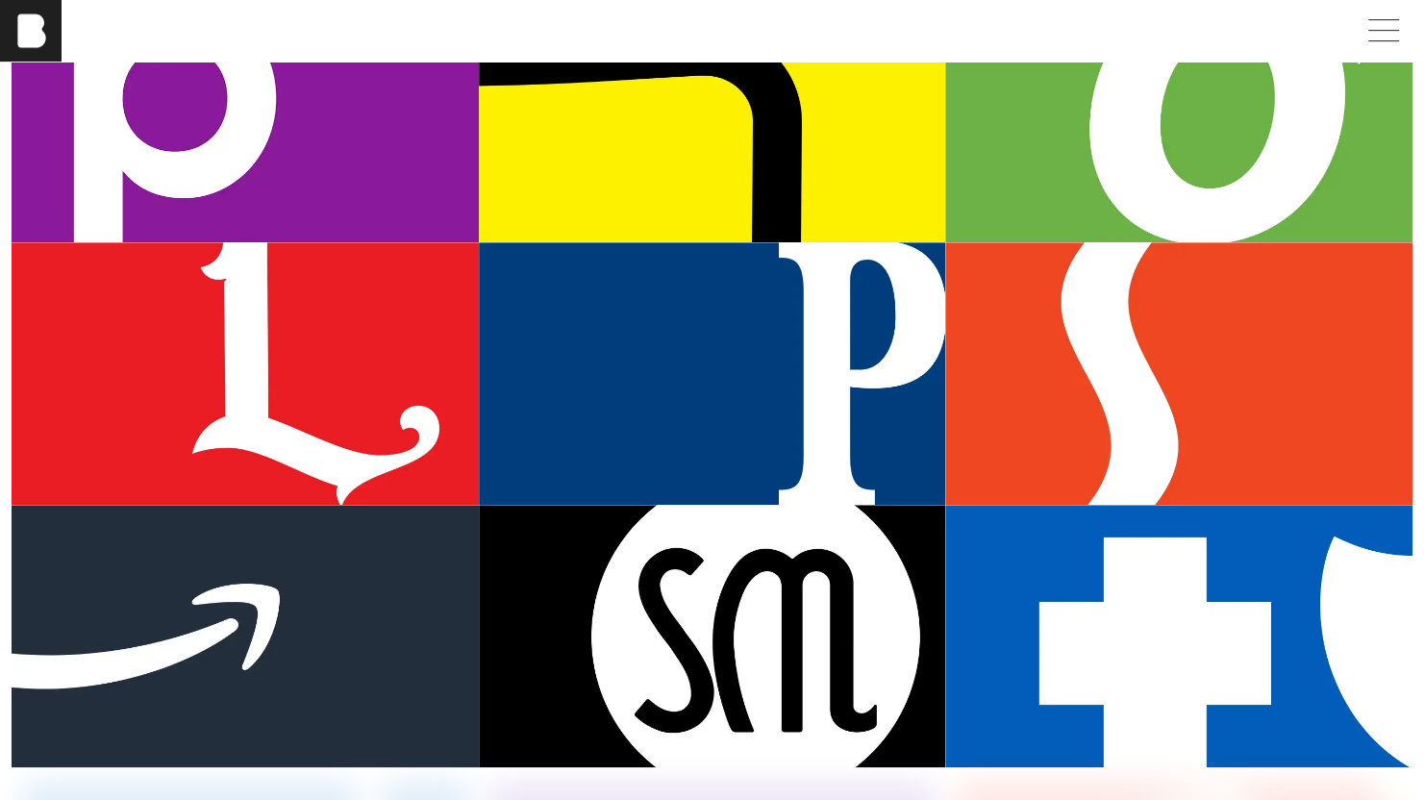
scroll to position [598, 0]
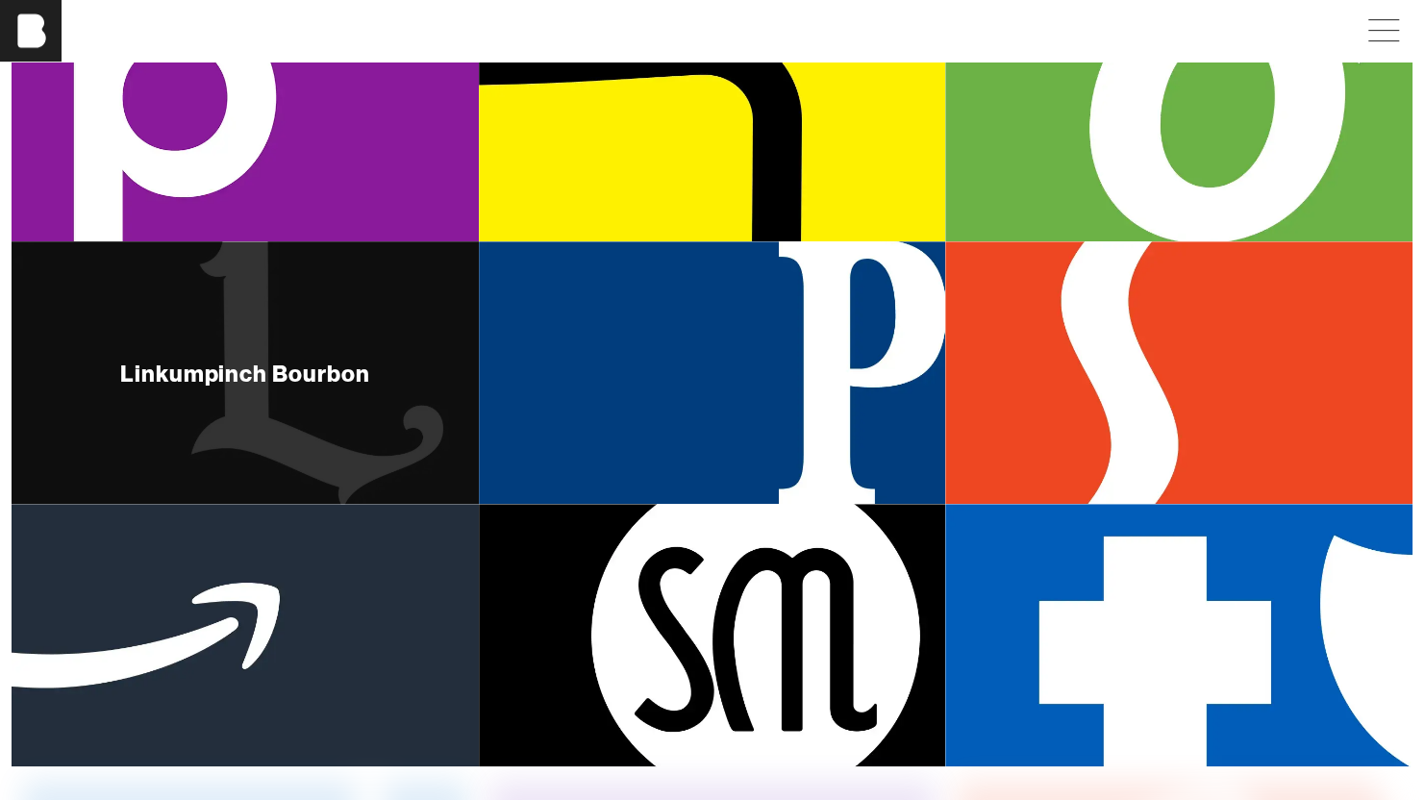
click at [353, 434] on div "Linkumpinch Bourbon" at bounding box center [245, 372] width 467 height 262
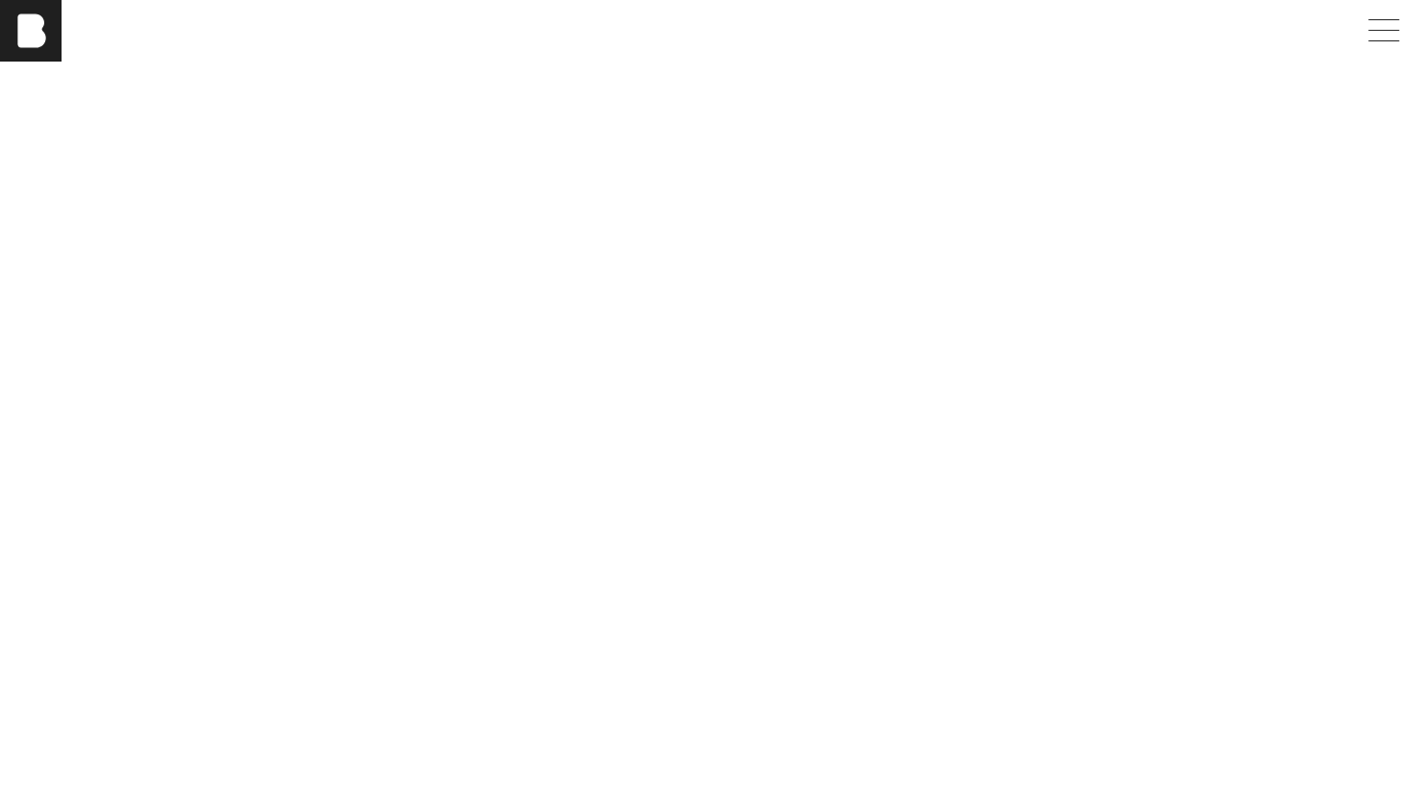
scroll to position [4519, 0]
